Goal: Information Seeking & Learning: Learn about a topic

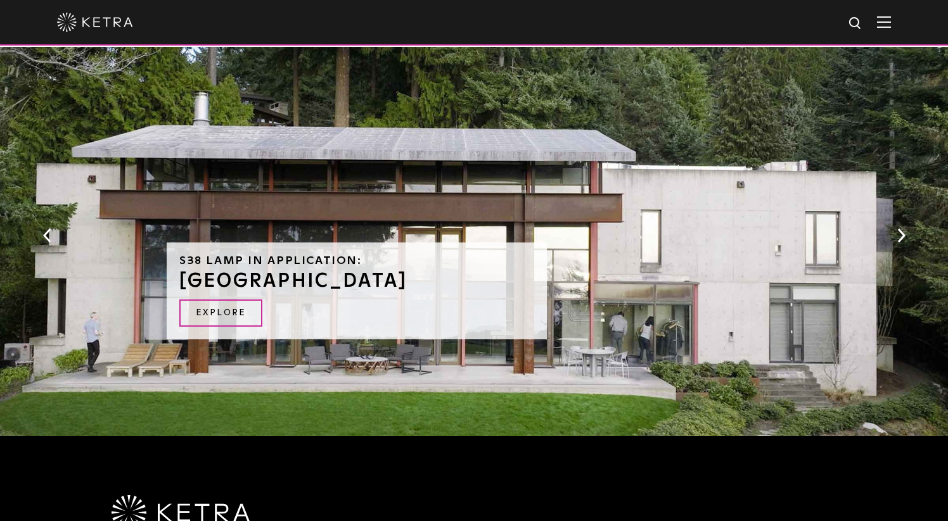
scroll to position [1074, 0]
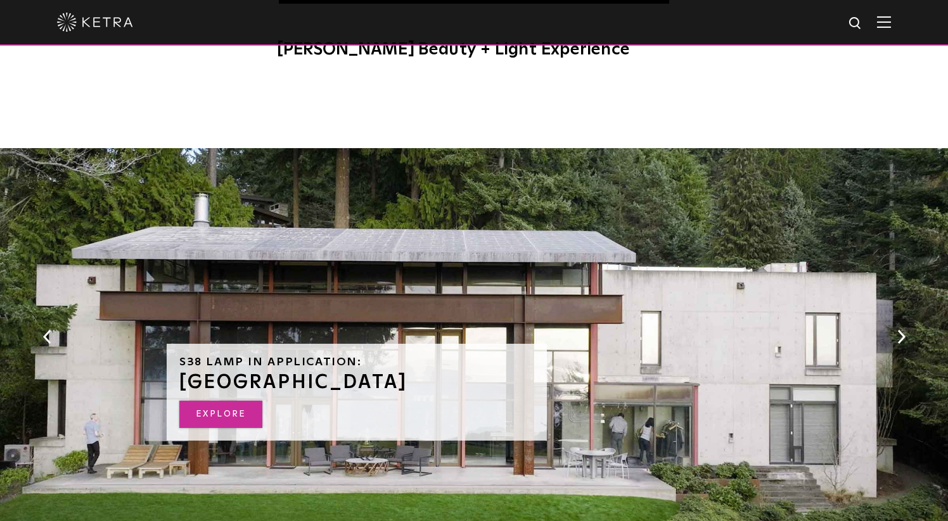
click at [227, 404] on link "EXPLORE" at bounding box center [220, 414] width 83 height 27
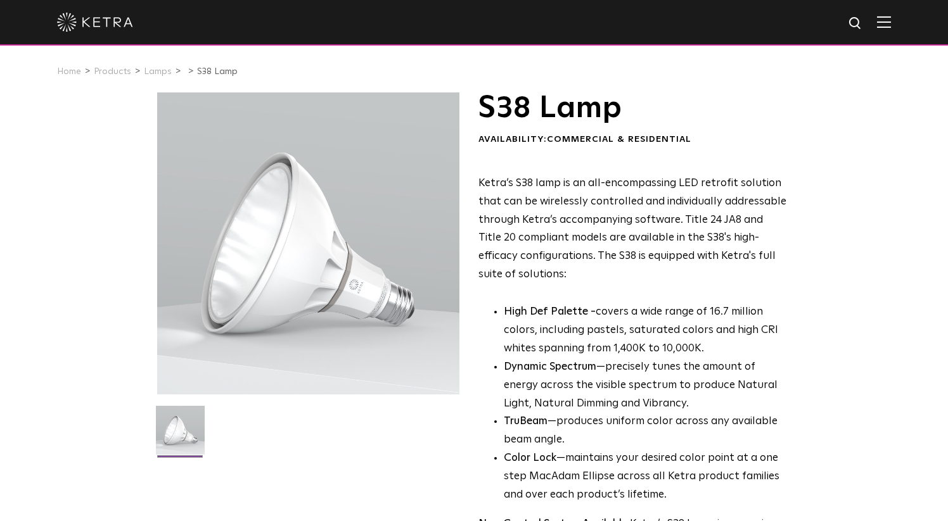
scroll to position [0, 0]
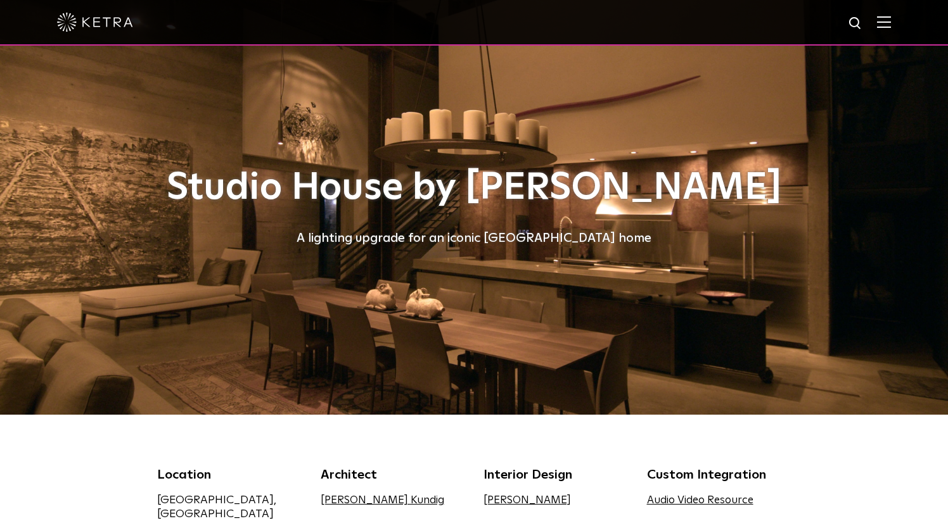
click at [886, 21] on img at bounding box center [884, 22] width 14 height 12
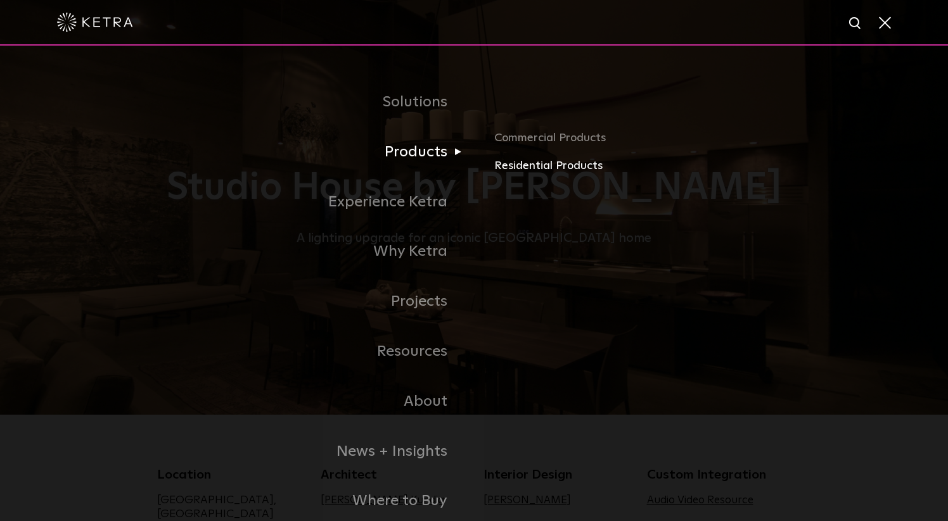
click at [526, 163] on link "Residential Products" at bounding box center [642, 166] width 297 height 18
